Goal: Find specific page/section: Find specific page/section

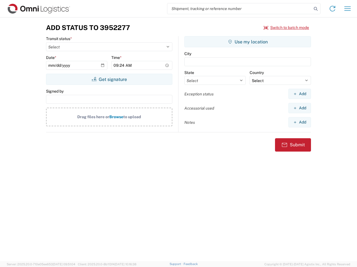
click at [239, 9] on input "search" at bounding box center [239, 8] width 144 height 11
click at [315, 9] on icon at bounding box center [315, 9] width 8 height 8
click at [332, 9] on icon at bounding box center [332, 8] width 9 height 9
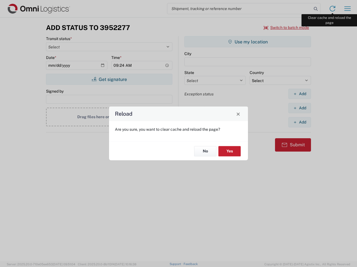
click at [347, 9] on div "Reload Are you sure, you want to clear cache and reload the page? No Yes" at bounding box center [178, 133] width 357 height 267
click at [286, 28] on div "Reload Are you sure, you want to clear cache and reload the page? No Yes" at bounding box center [178, 133] width 357 height 267
click at [109, 79] on div "Reload Are you sure, you want to clear cache and reload the page? No Yes" at bounding box center [178, 133] width 357 height 267
click at [247, 42] on div "Reload Are you sure, you want to clear cache and reload the page? No Yes" at bounding box center [178, 133] width 357 height 267
click at [299, 94] on div "Reload Are you sure, you want to clear cache and reload the page? No Yes" at bounding box center [178, 133] width 357 height 267
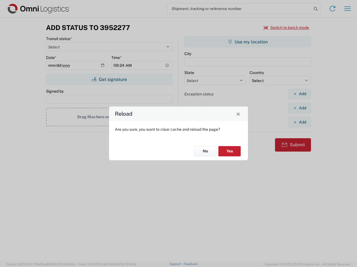
click at [299, 108] on div "Reload Are you sure, you want to clear cache and reload the page? No Yes" at bounding box center [178, 133] width 357 height 267
click at [299, 122] on div "Reload Are you sure, you want to clear cache and reload the page? No Yes" at bounding box center [178, 133] width 357 height 267
